Goal: Check status: Check status

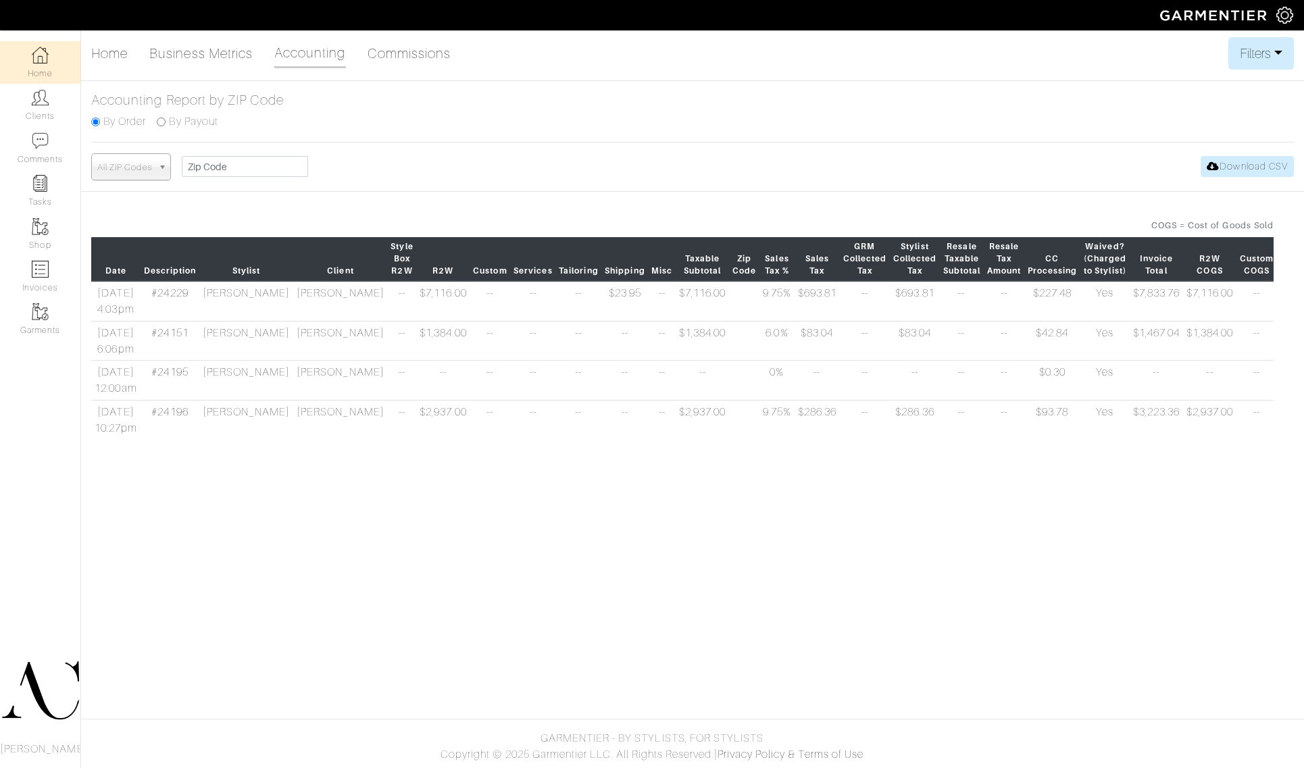
click at [293, 312] on td "[PERSON_NAME]" at bounding box center [340, 301] width 94 height 40
click at [182, 299] on link "#24229" at bounding box center [169, 293] width 36 height 12
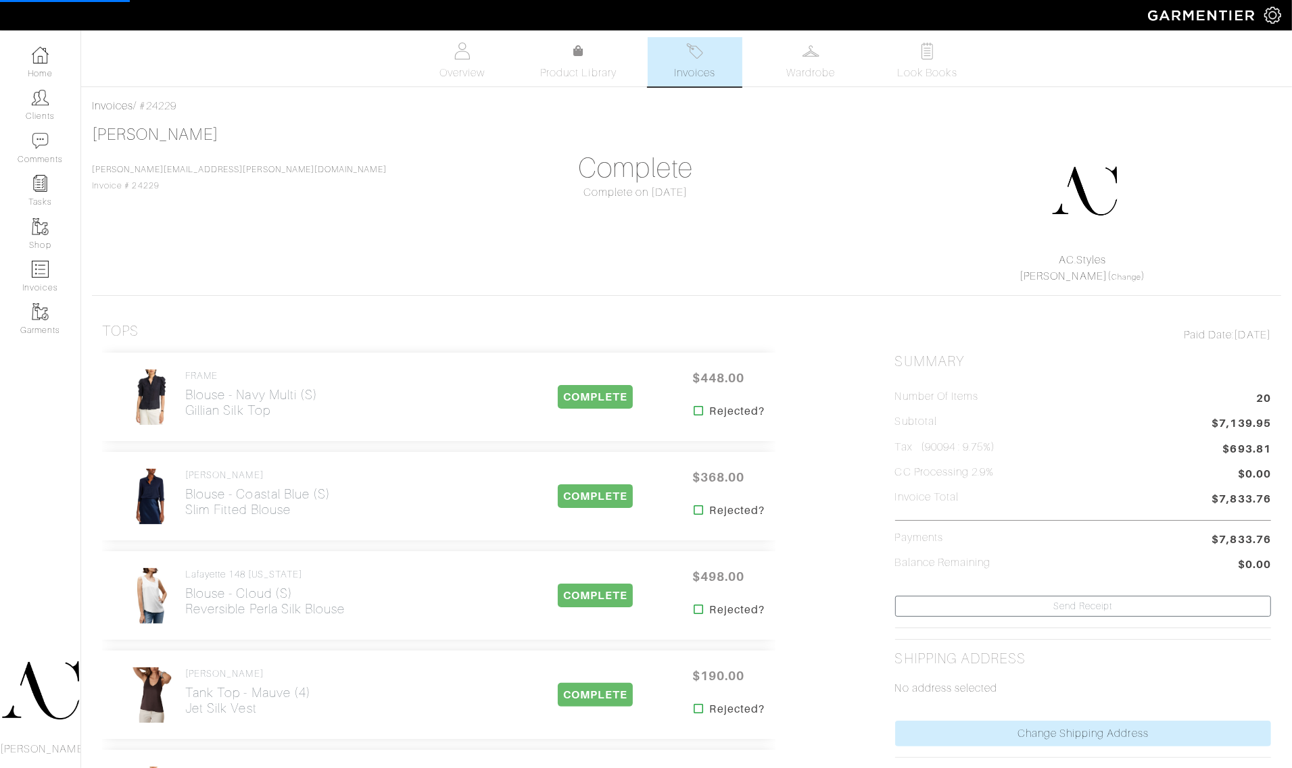
click at [674, 68] on span "Invoices" at bounding box center [694, 73] width 41 height 16
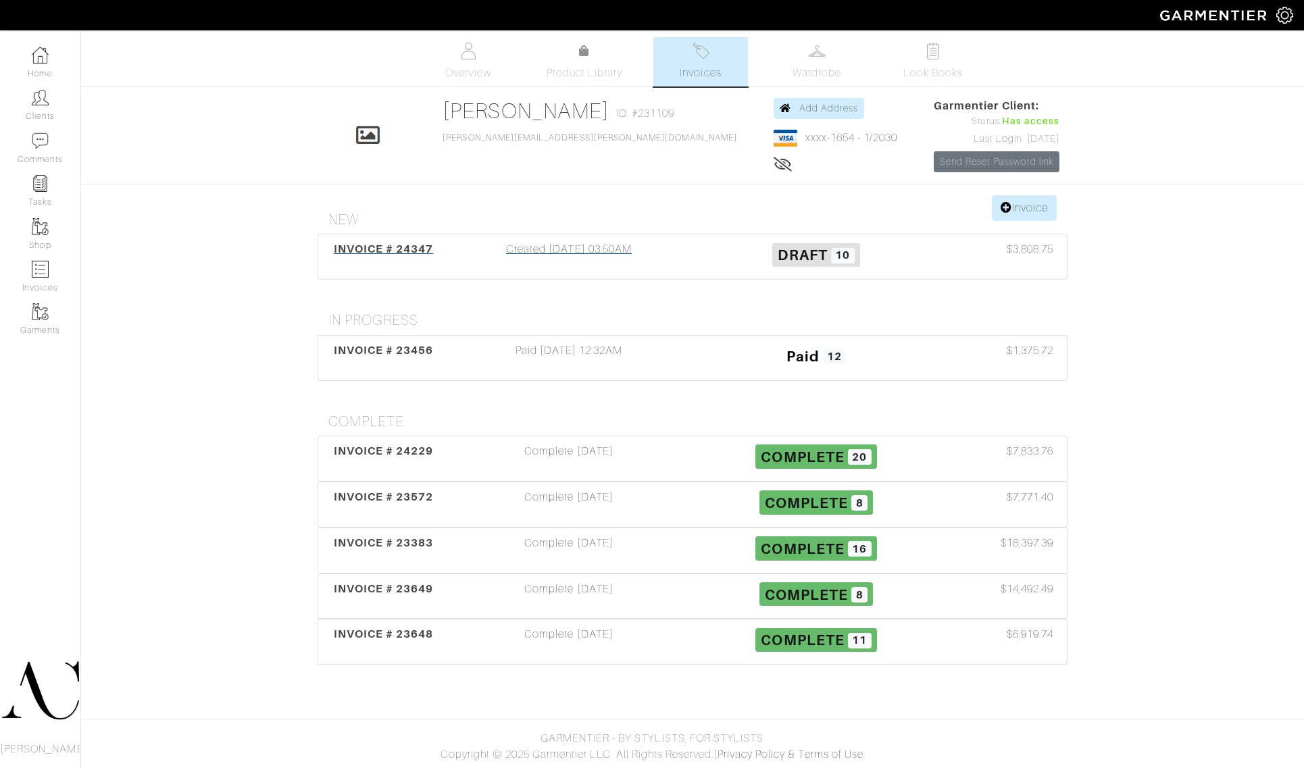
click at [385, 254] on span "INVOICE # 24347" at bounding box center [384, 249] width 100 height 13
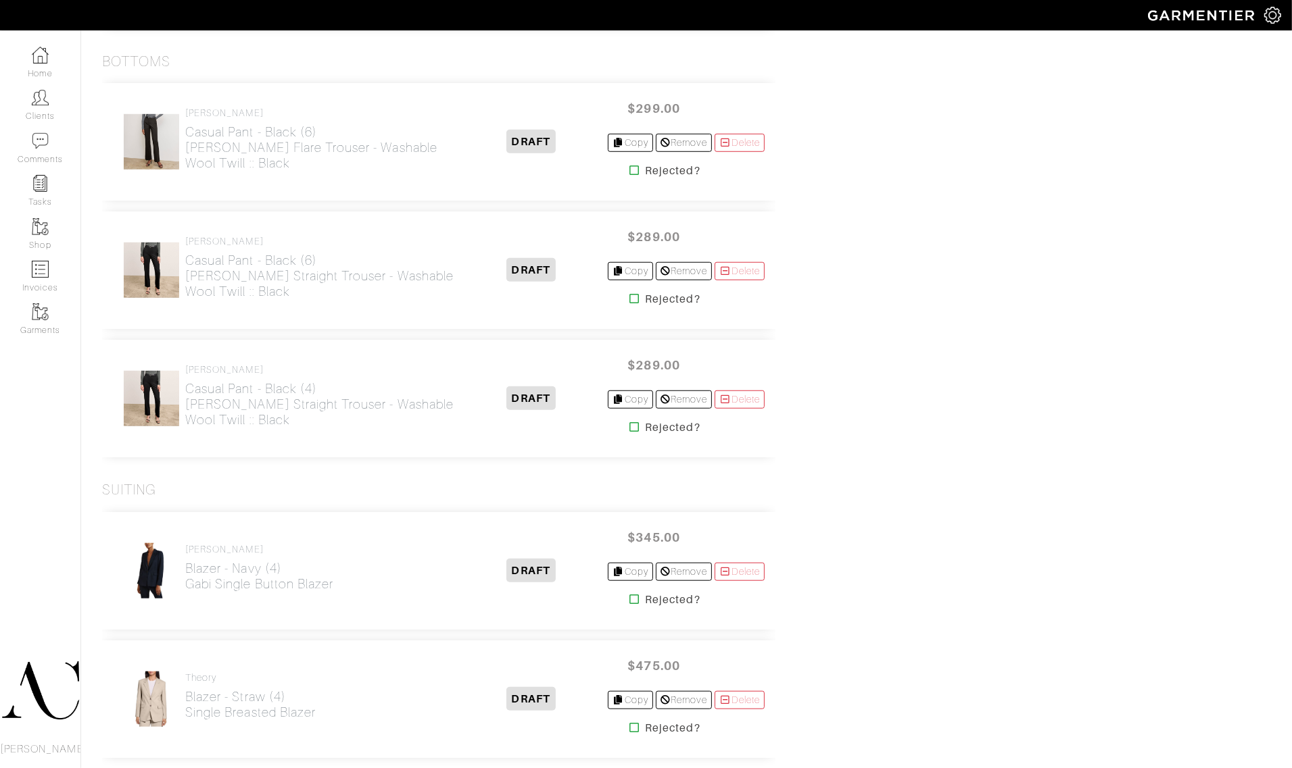
scroll to position [929, 0]
